Goal: Information Seeking & Learning: Check status

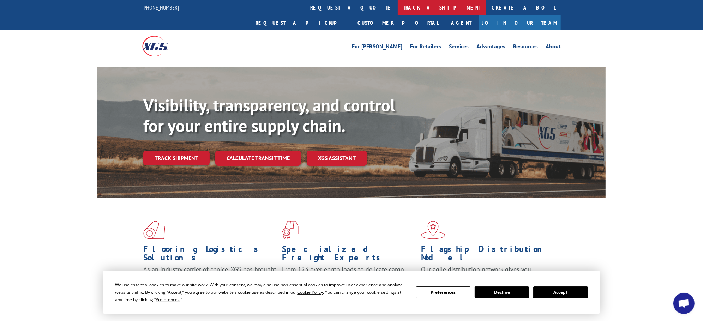
click at [398, 4] on link "track a shipment" at bounding box center [442, 7] width 89 height 15
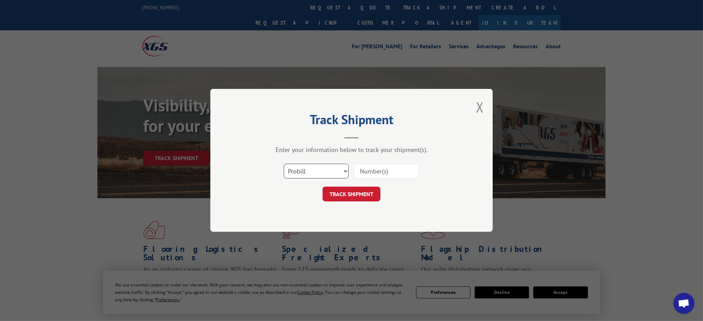
click at [325, 171] on select "Select category... Probill BOL PO" at bounding box center [316, 171] width 65 height 15
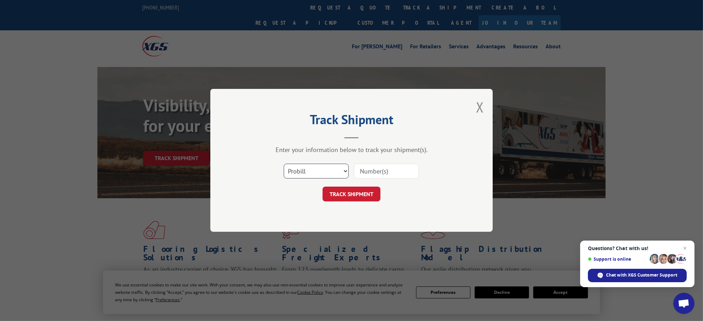
select select "po"
click at [284, 164] on select "Select category... Probill BOL PO" at bounding box center [316, 171] width 65 height 15
click at [382, 175] on input at bounding box center [386, 171] width 65 height 15
paste input "14530307"
type input "14530307"
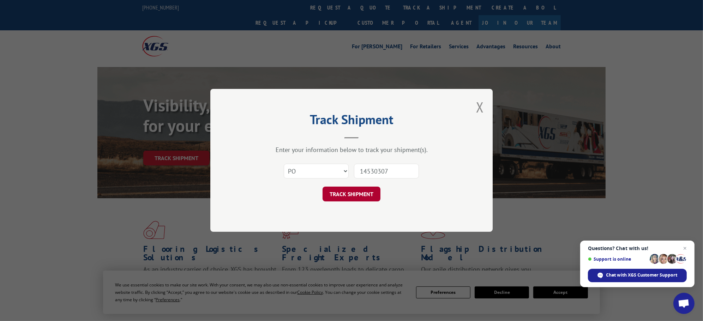
click at [355, 190] on button "TRACK SHIPMENT" at bounding box center [351, 194] width 58 height 15
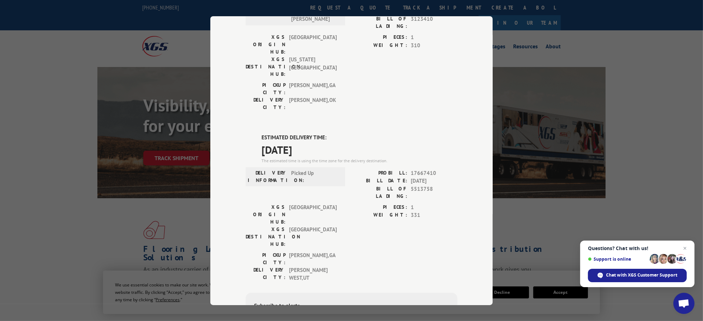
scroll to position [257, 0]
